Goal: Task Accomplishment & Management: Complete application form

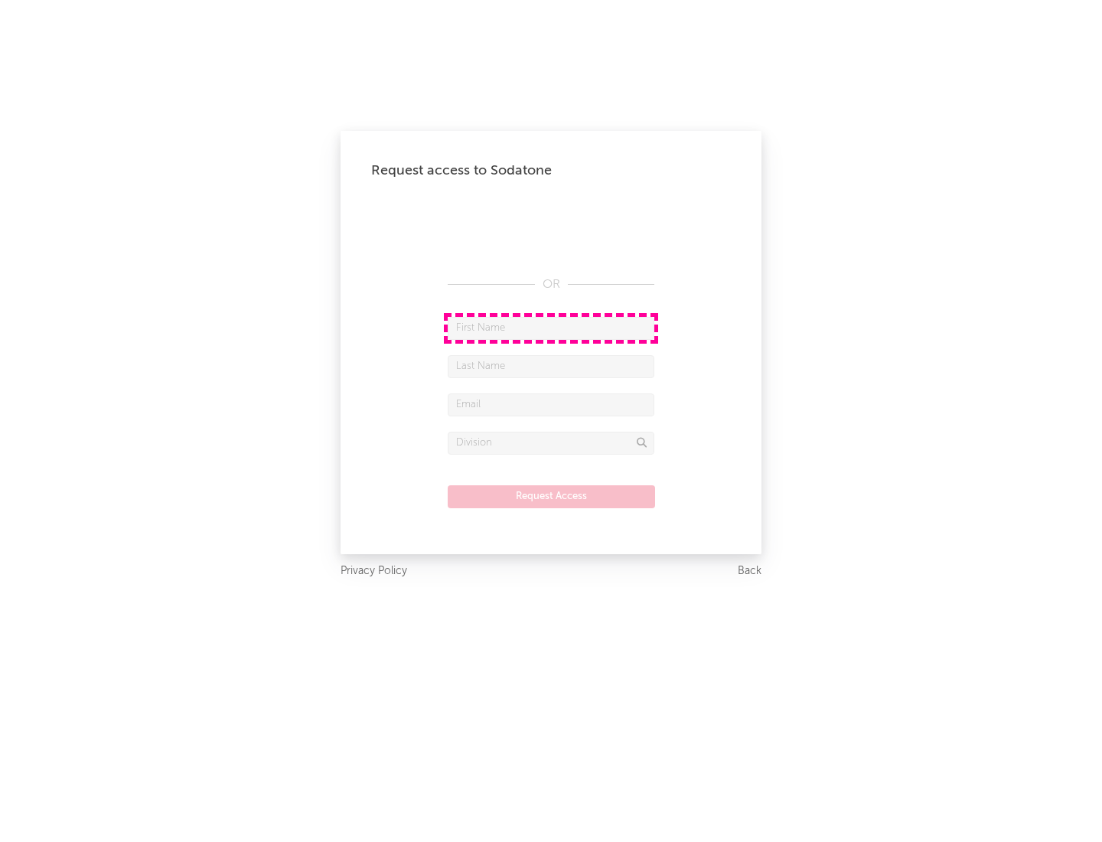
click at [551, 328] on input "text" at bounding box center [551, 328] width 207 height 23
type input "[PERSON_NAME]"
click at [551, 366] on input "text" at bounding box center [551, 366] width 207 height 23
type input "[PERSON_NAME]"
click at [551, 404] on input "text" at bounding box center [551, 404] width 207 height 23
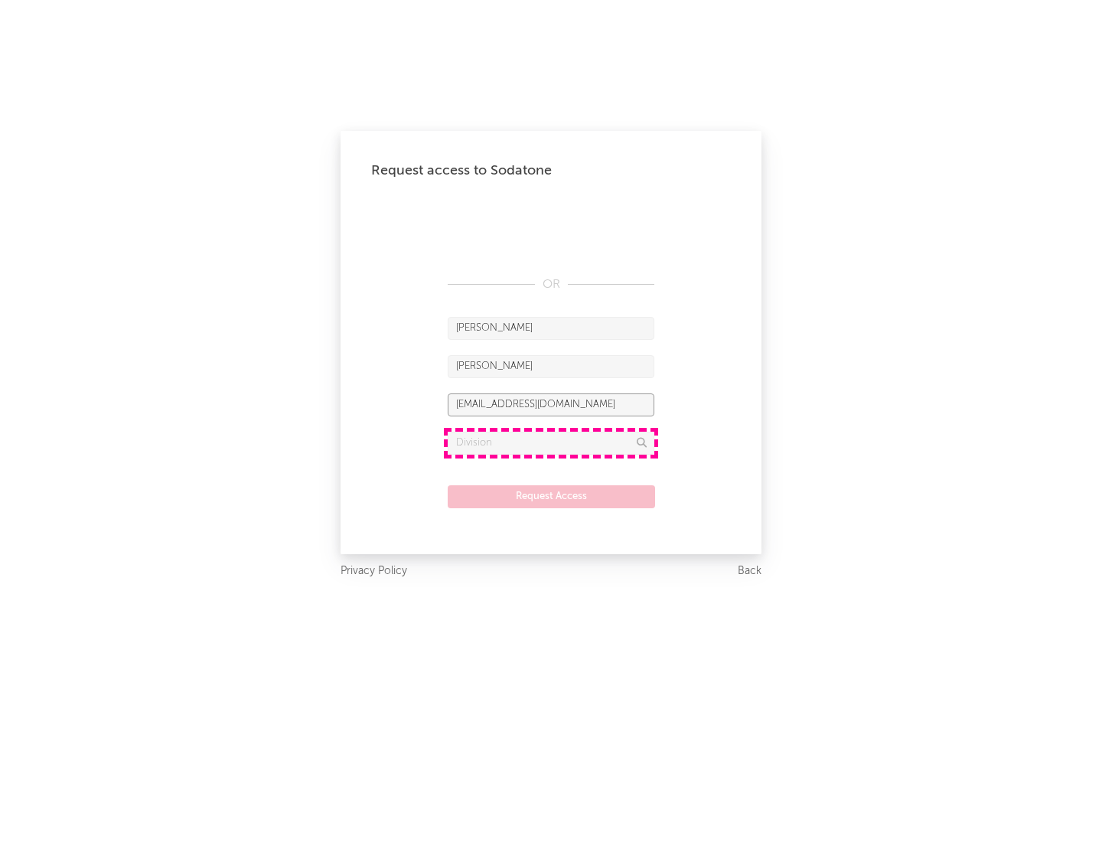
type input "[EMAIL_ADDRESS][DOMAIN_NAME]"
click at [551, 442] on input "text" at bounding box center [551, 443] width 207 height 23
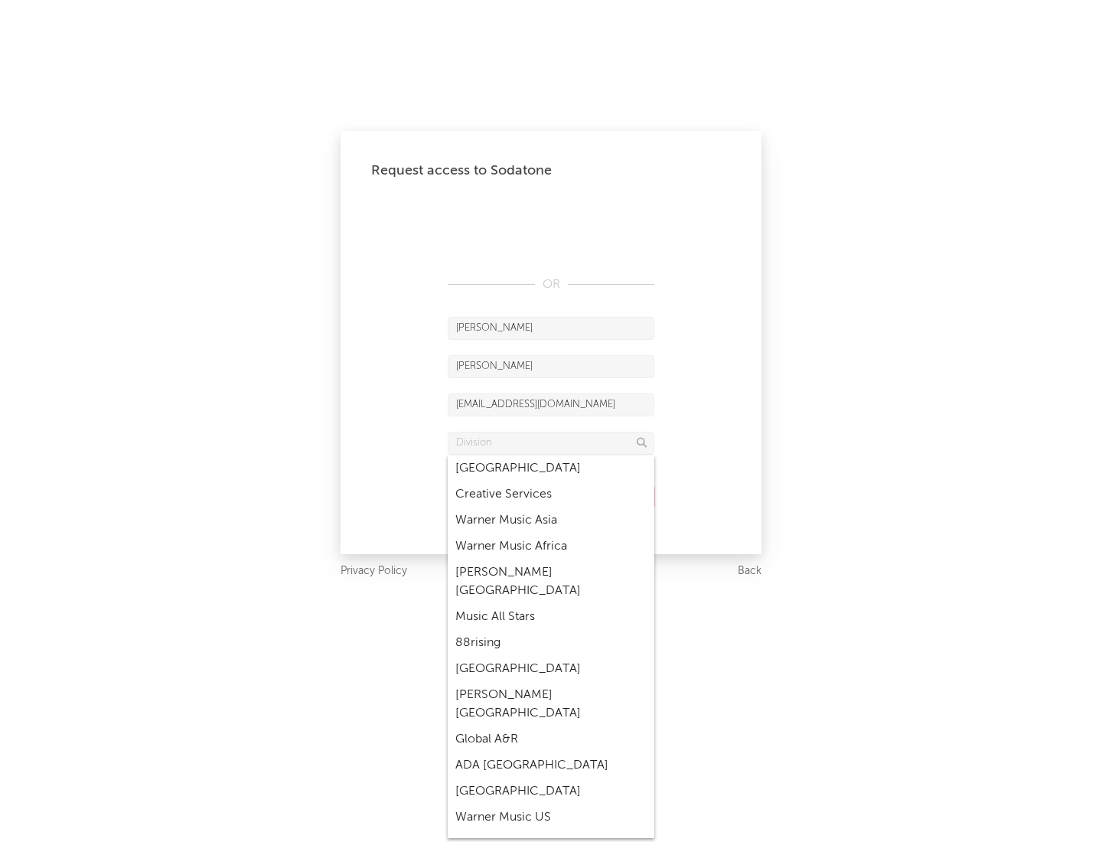
click at [551, 604] on div "Music All Stars" at bounding box center [551, 617] width 207 height 26
type input "Music All Stars"
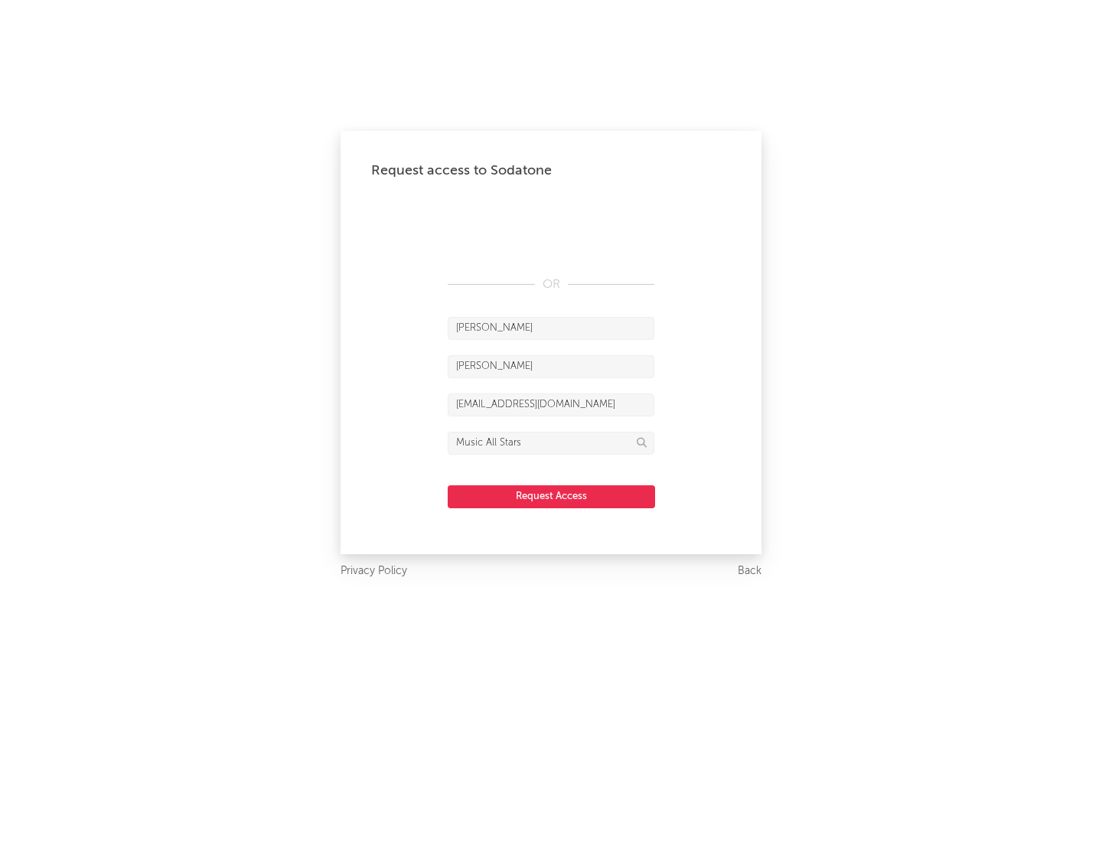
click at [551, 496] on button "Request Access" at bounding box center [551, 496] width 207 height 23
